Goal: Information Seeking & Learning: Learn about a topic

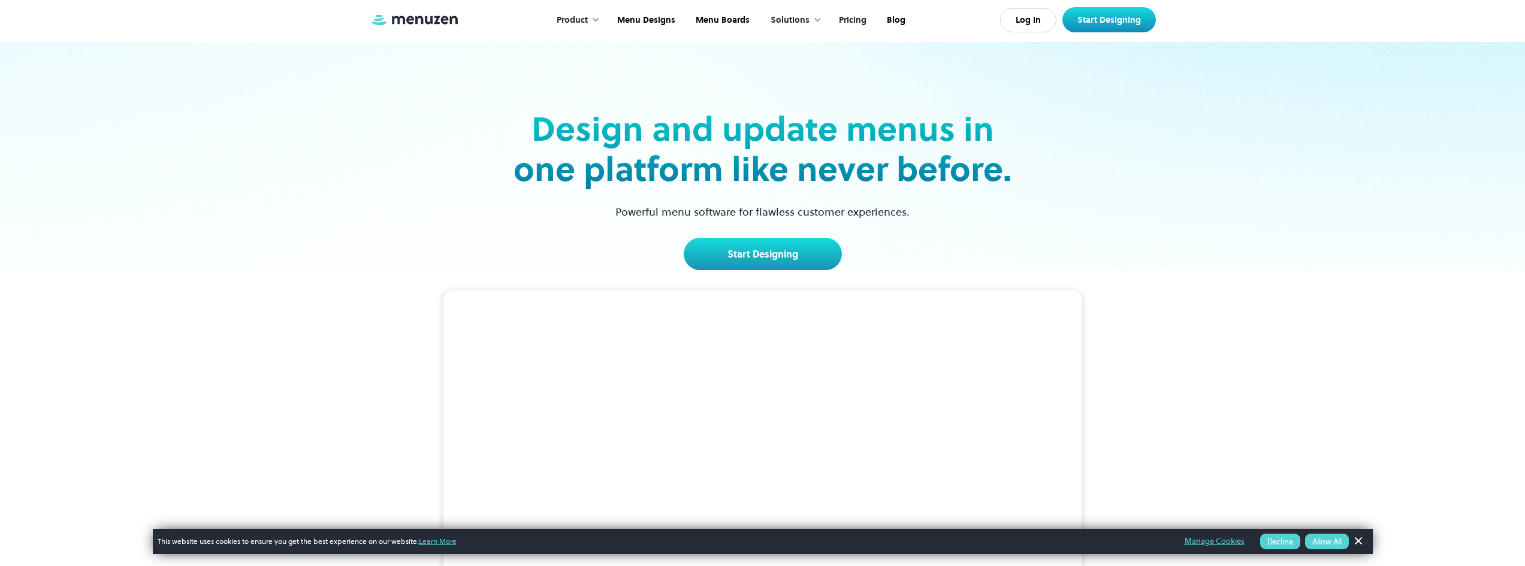
click at [865, 20] on link "Pricing" at bounding box center [851, 20] width 48 height 37
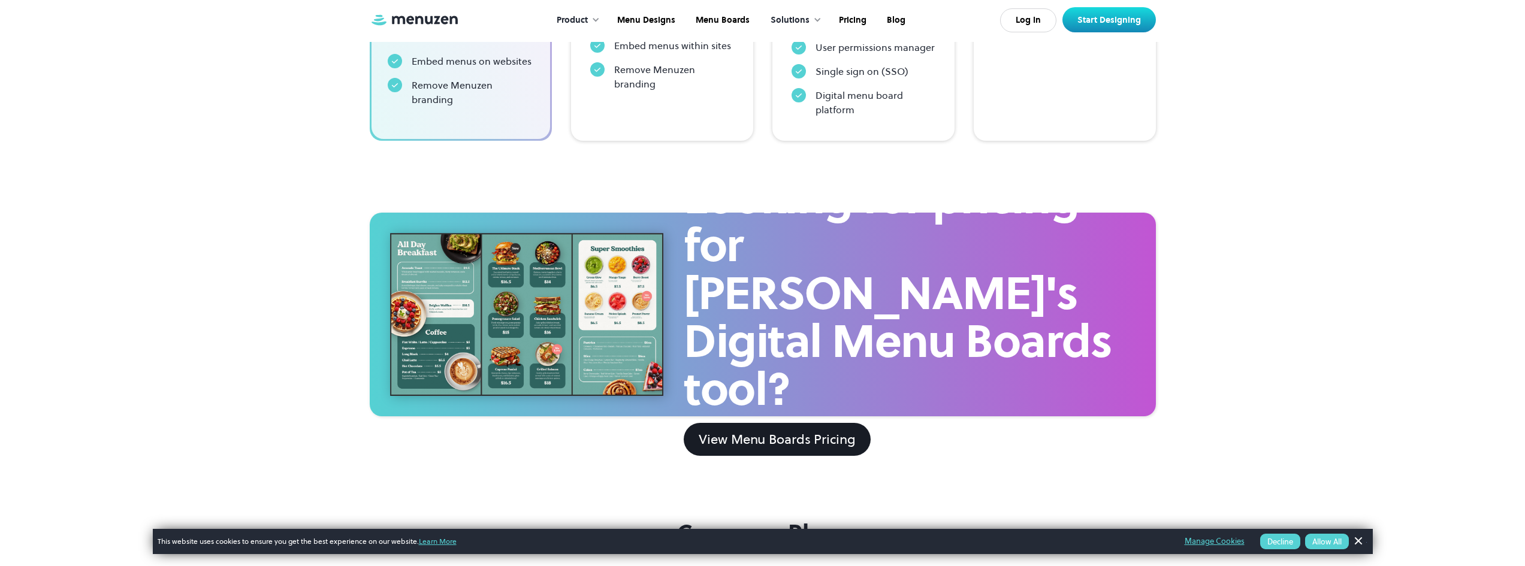
scroll to position [599, 0]
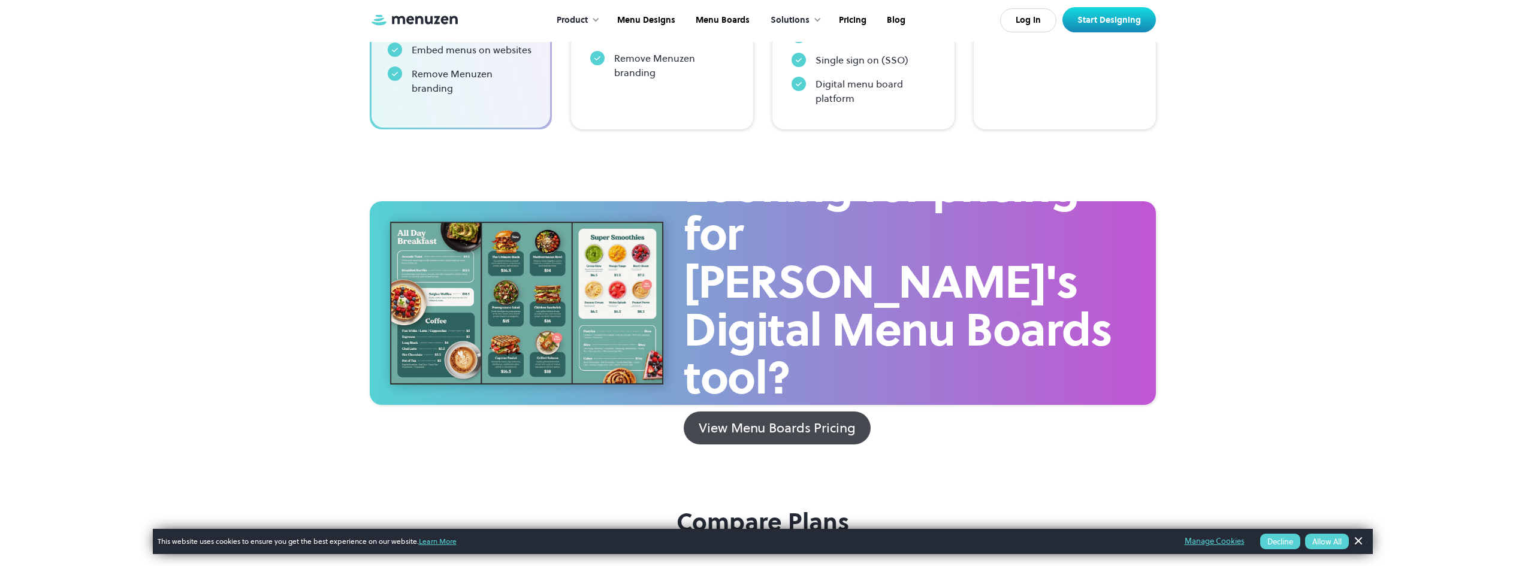
click at [798, 412] on div "View Menu Boards Pricing" at bounding box center [777, 428] width 186 height 33
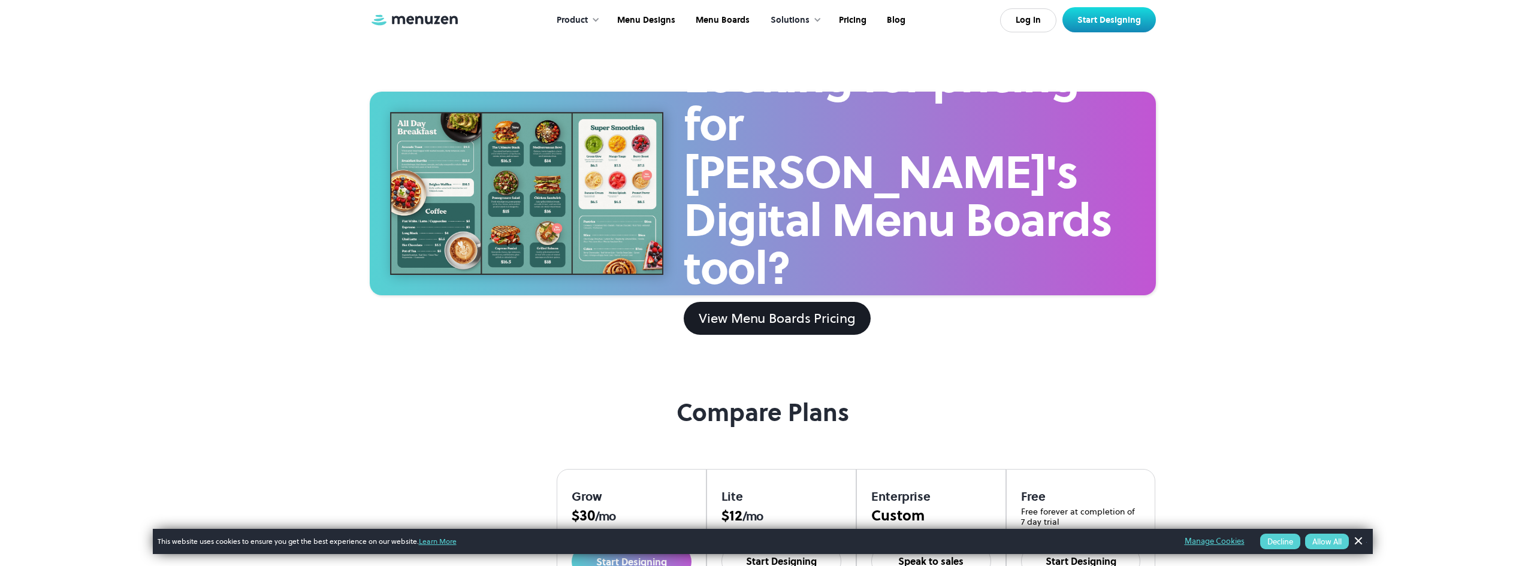
scroll to position [719, 0]
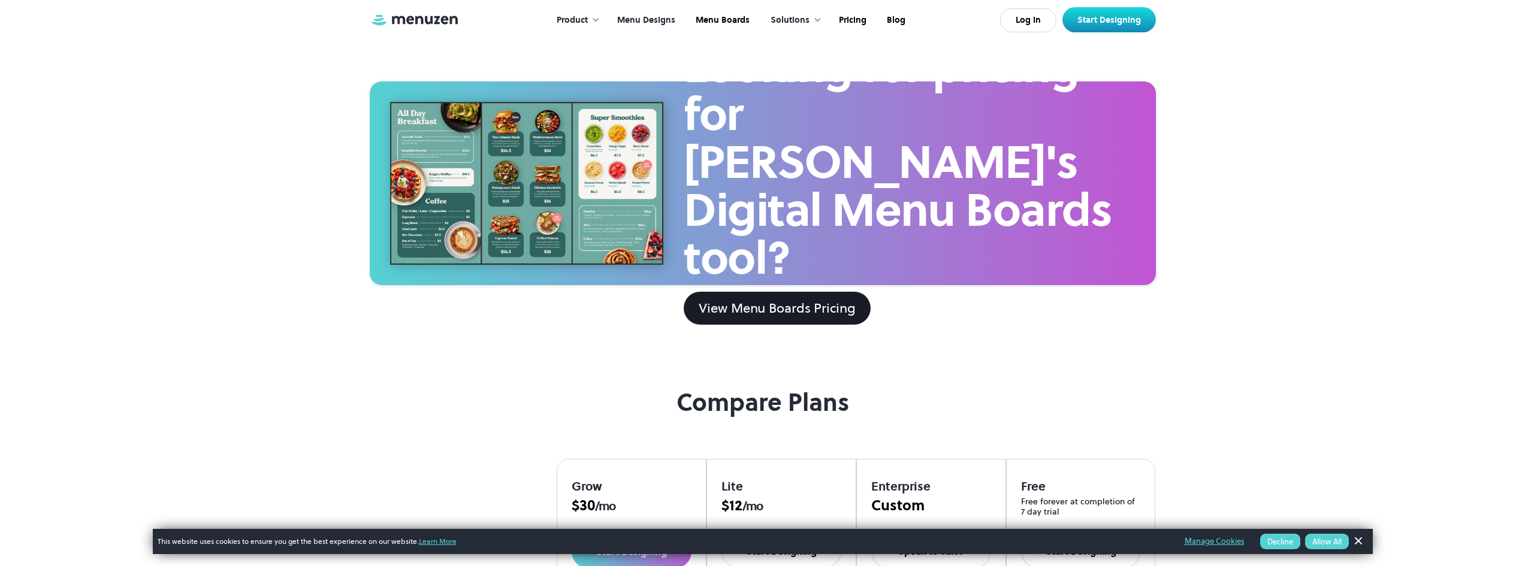
click at [648, 14] on link "Menu Designs" at bounding box center [645, 20] width 78 height 37
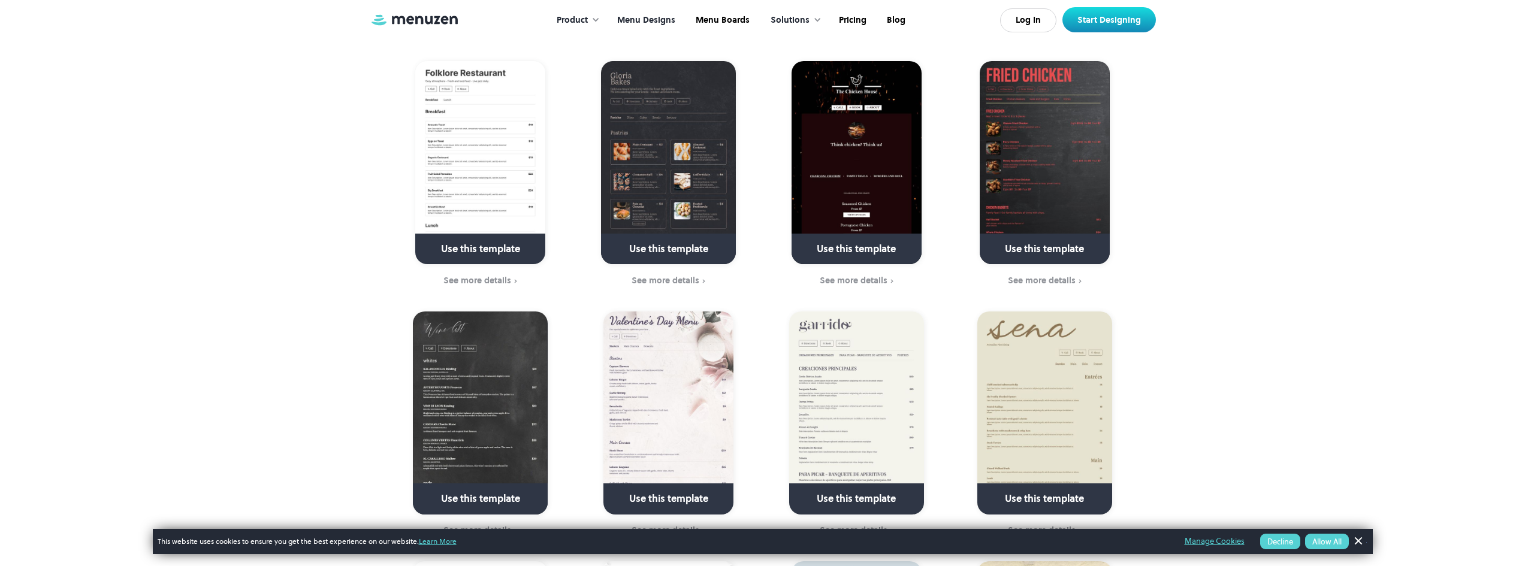
scroll to position [1079, 0]
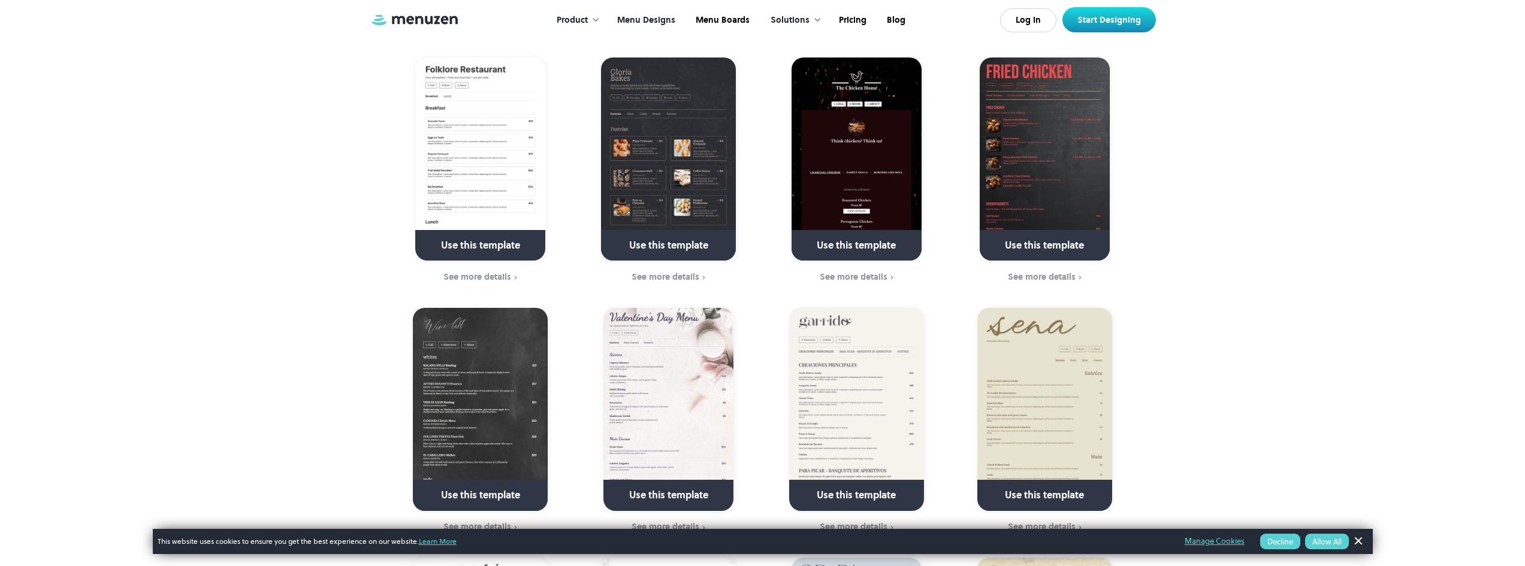
click at [672, 188] on img at bounding box center [668, 159] width 135 height 203
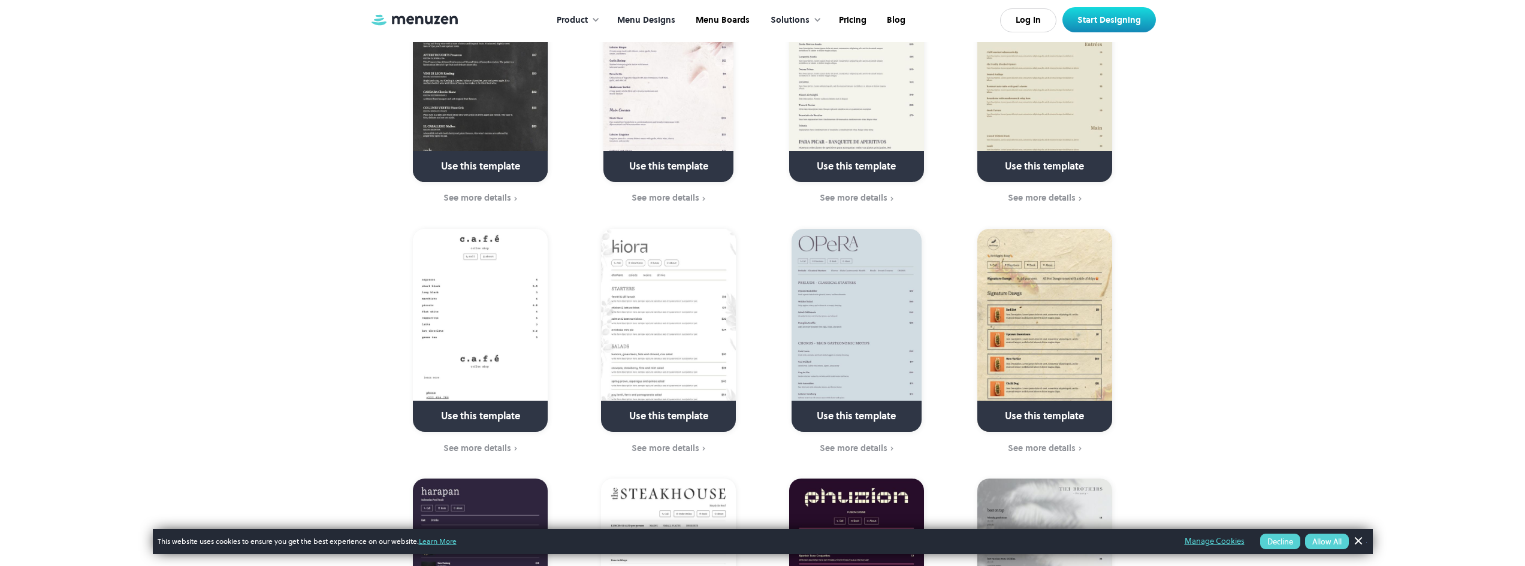
scroll to position [1498, 0]
